Goal: Navigation & Orientation: Find specific page/section

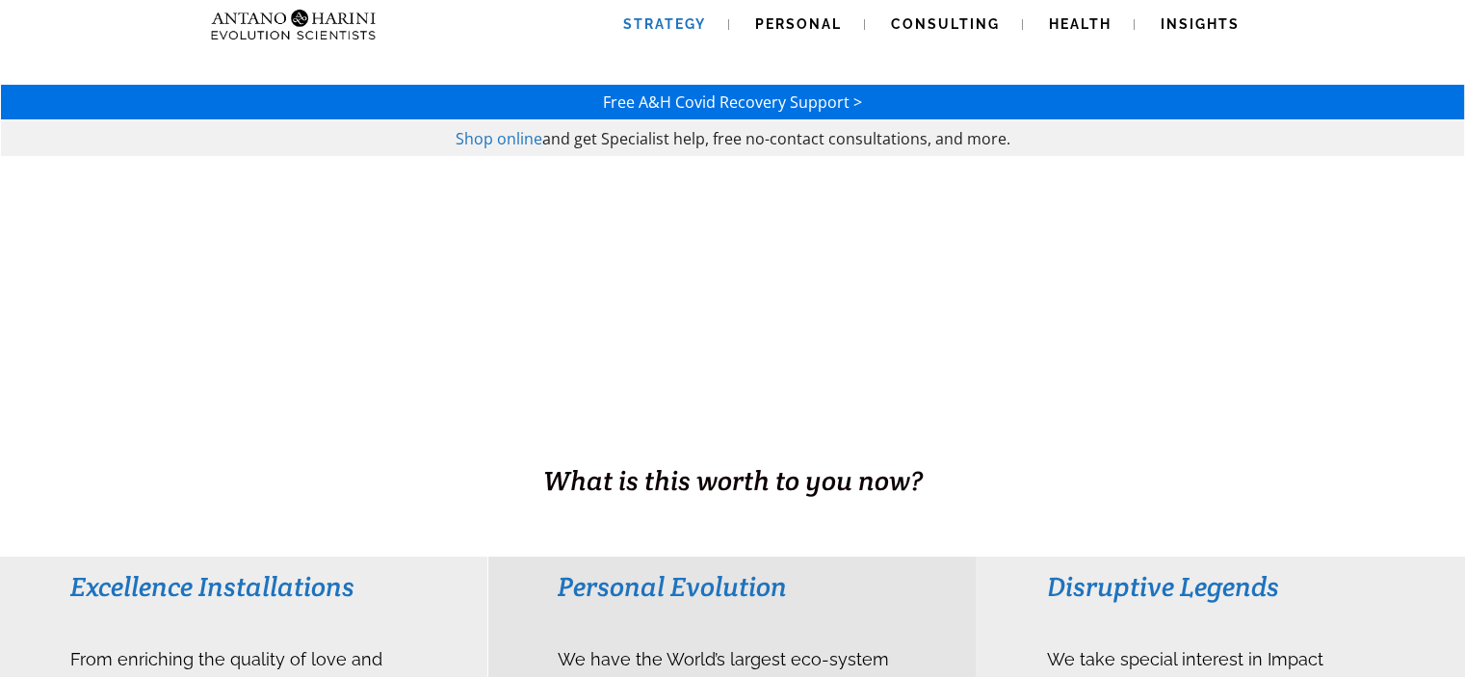
click at [655, 18] on span "Strategy" at bounding box center [664, 23] width 83 height 15
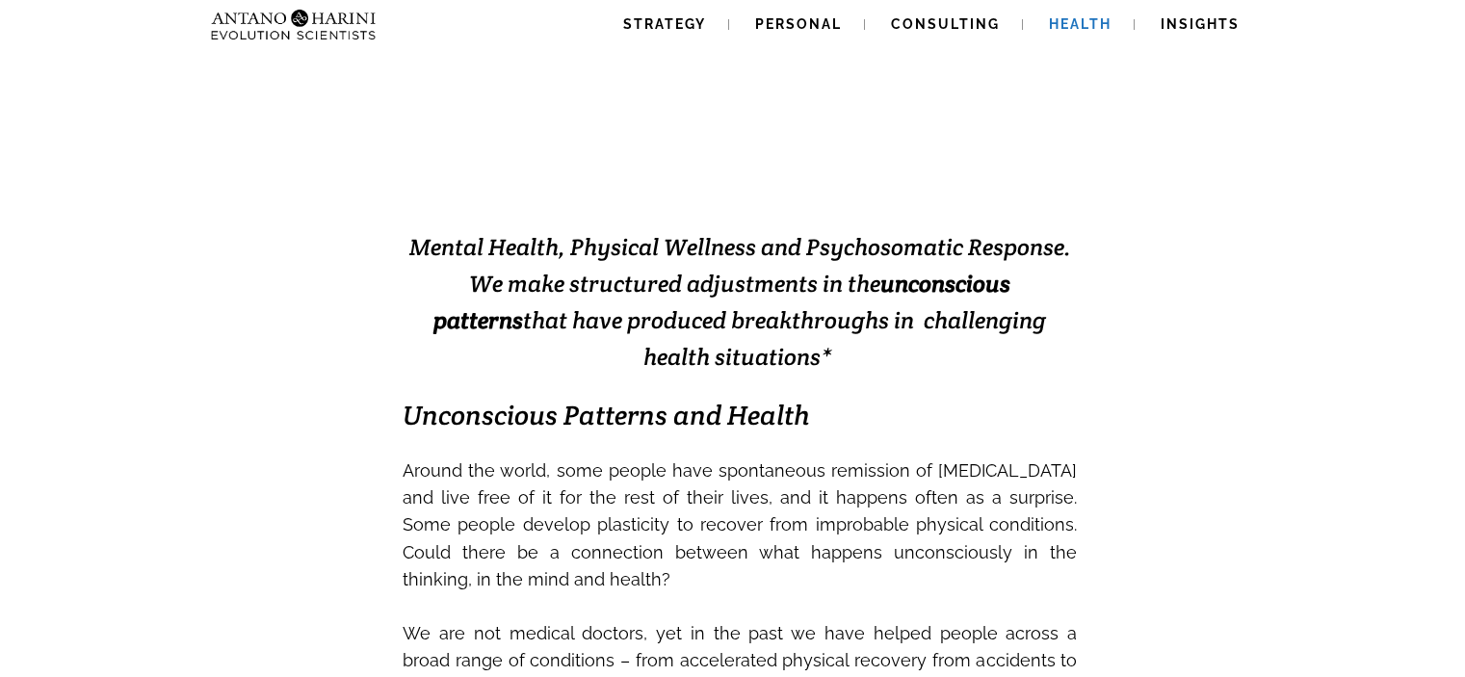
scroll to position [259, 0]
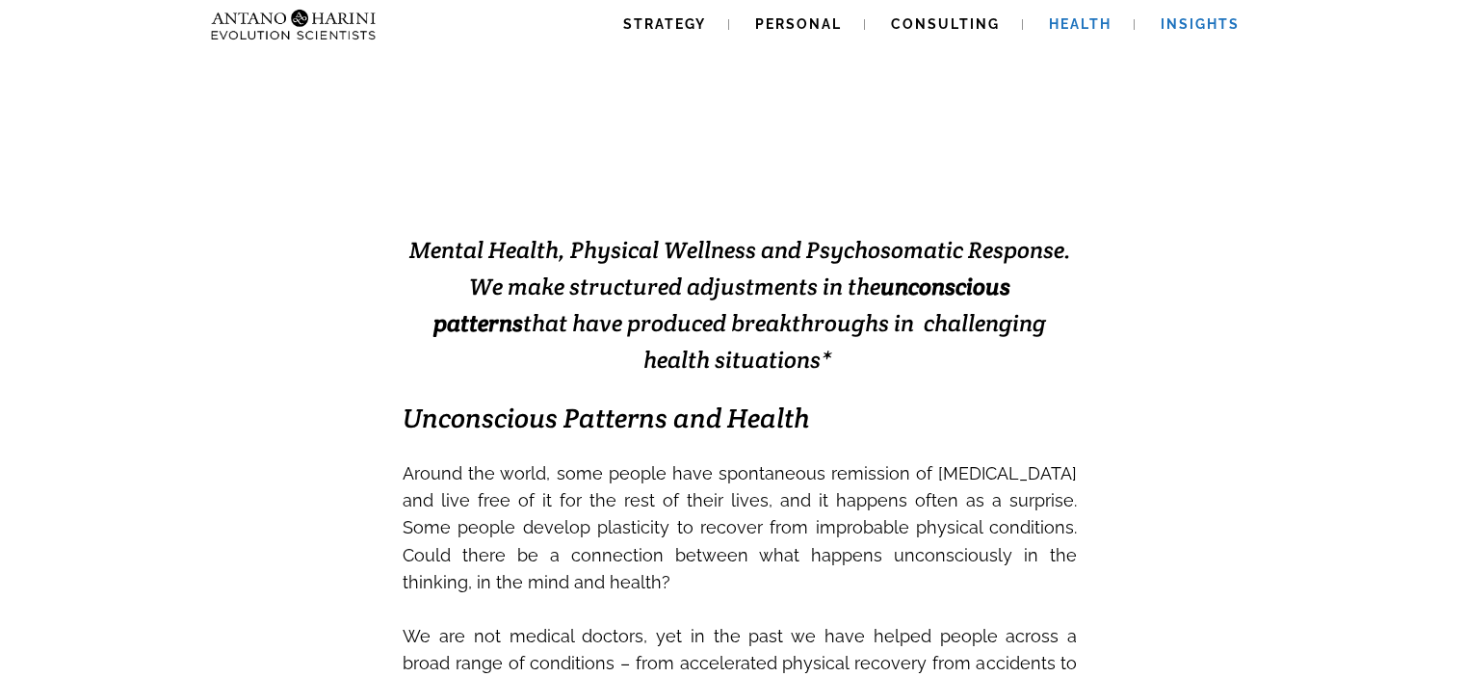
click at [1180, 34] on link "Insights" at bounding box center [1200, 24] width 125 height 49
